Goal: Task Accomplishment & Management: Use online tool/utility

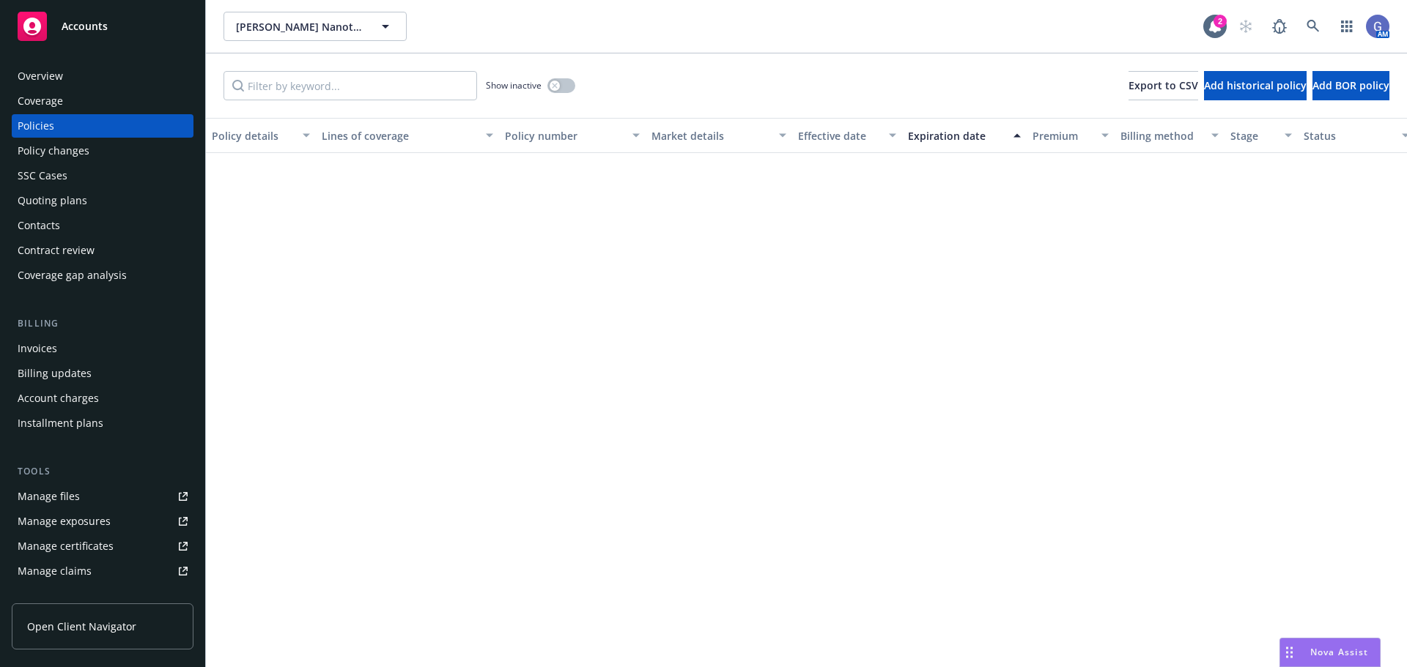
scroll to position [879, 0]
